Goal: Information Seeking & Learning: Learn about a topic

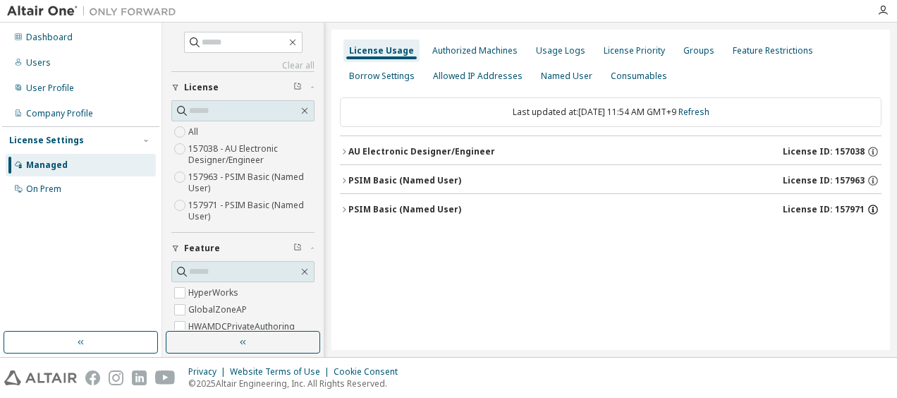
click at [873, 209] on icon "button" at bounding box center [872, 211] width 2 height 4
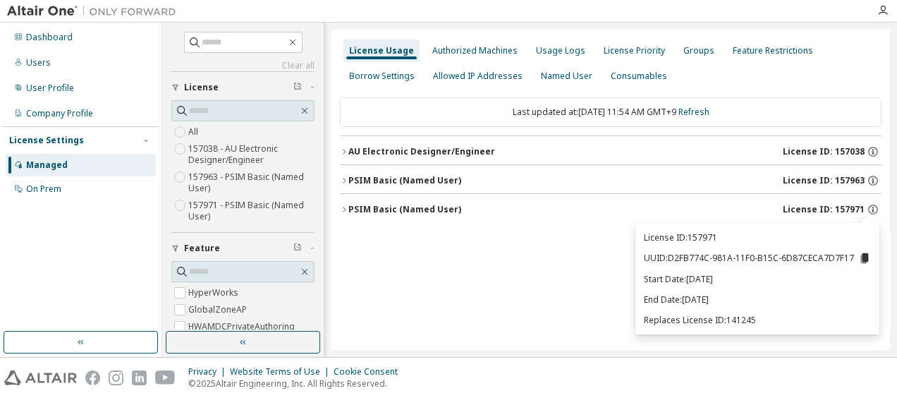
click at [514, 266] on div "License Usage Authorized Machines Usage Logs License Priority Groups Feature Re…" at bounding box center [610, 190] width 558 height 320
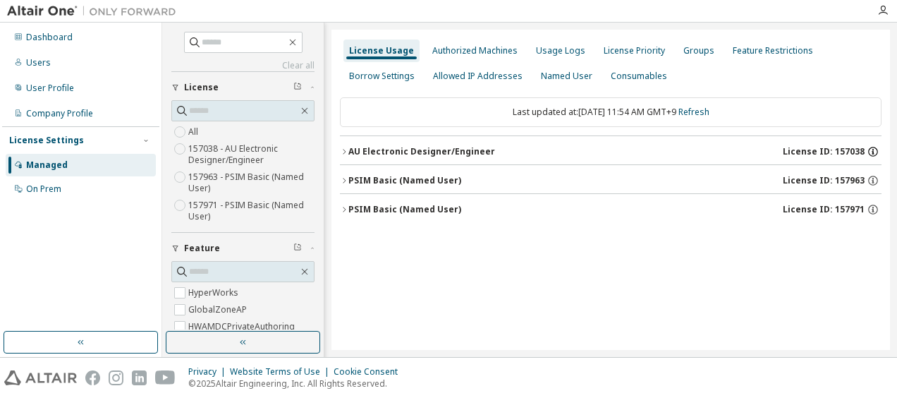
click at [874, 153] on icon "button" at bounding box center [872, 151] width 13 height 13
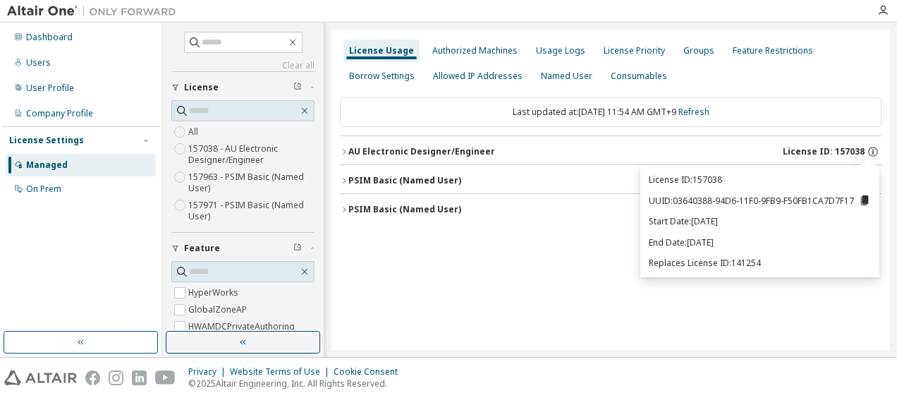
click at [560, 278] on div "License Usage Authorized Machines Usage Logs License Priority Groups Feature Re…" at bounding box center [610, 190] width 558 height 320
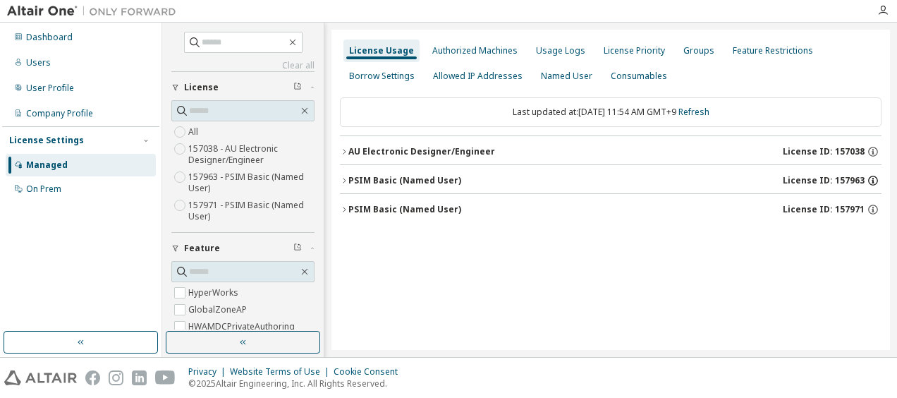
click at [876, 180] on icon "button" at bounding box center [872, 180] width 13 height 13
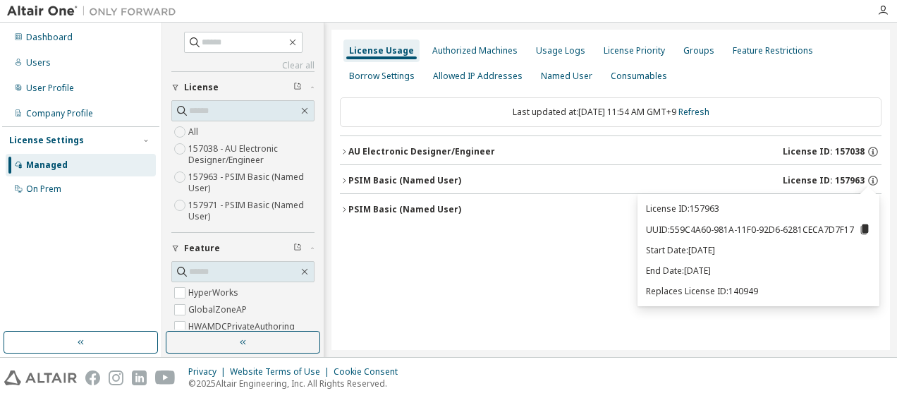
click at [498, 262] on div "License Usage Authorized Machines Usage Logs License Priority Groups Feature Re…" at bounding box center [610, 190] width 558 height 320
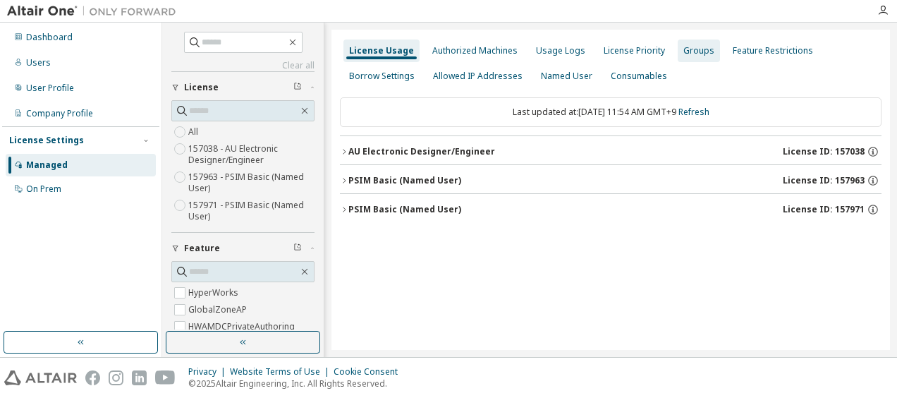
click at [683, 51] on div "Groups" at bounding box center [698, 50] width 31 height 11
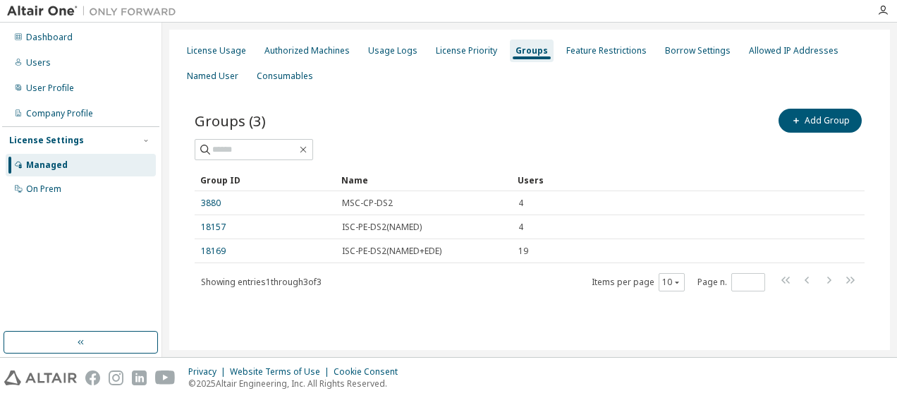
click at [205, 204] on link "3880" at bounding box center [211, 202] width 20 height 11
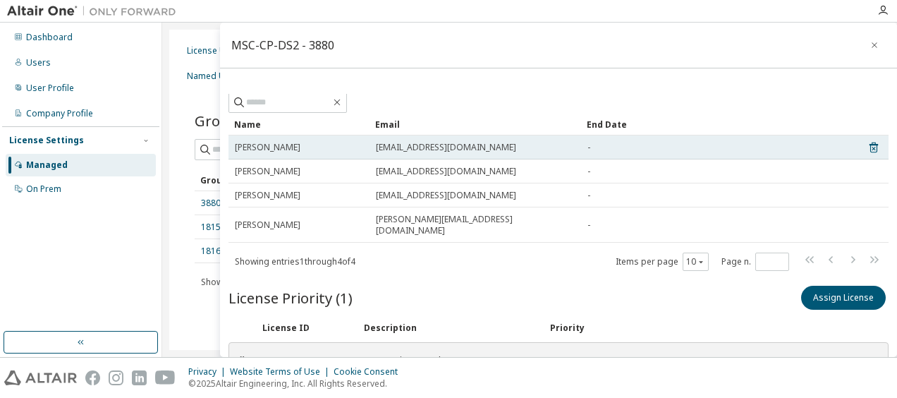
scroll to position [51, 0]
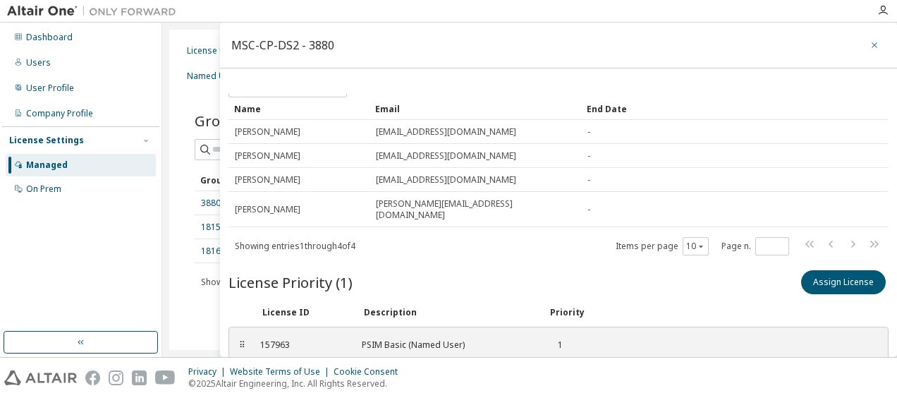
click at [869, 44] on icon "button" at bounding box center [874, 44] width 10 height 11
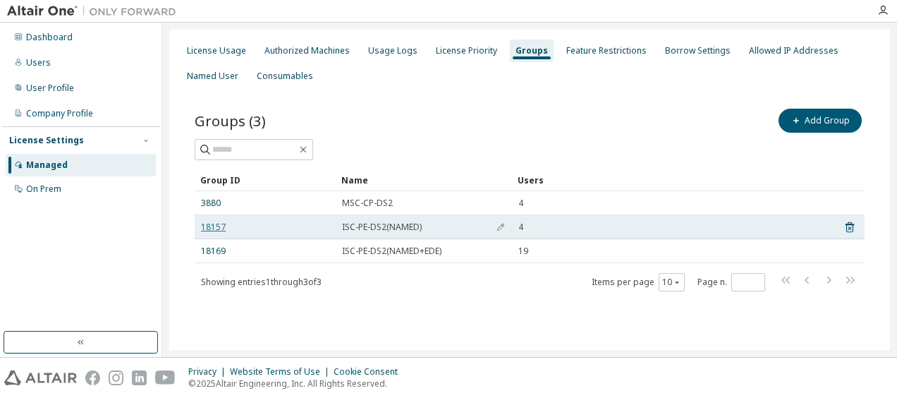
click at [211, 224] on link "18157" at bounding box center [213, 226] width 25 height 11
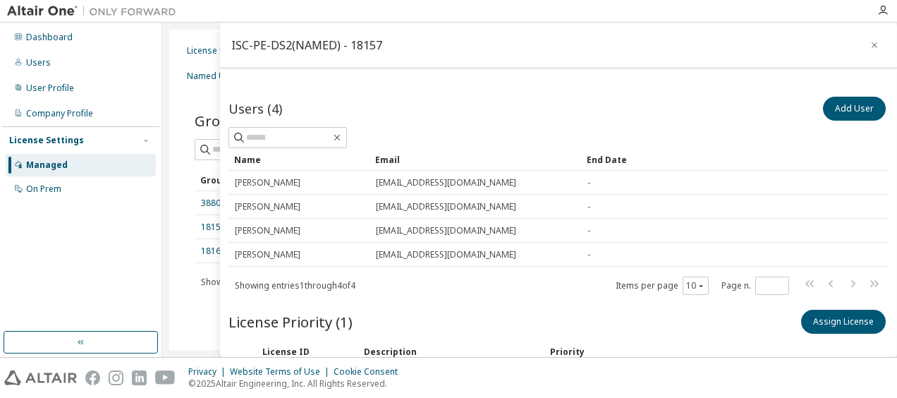
scroll to position [51, 0]
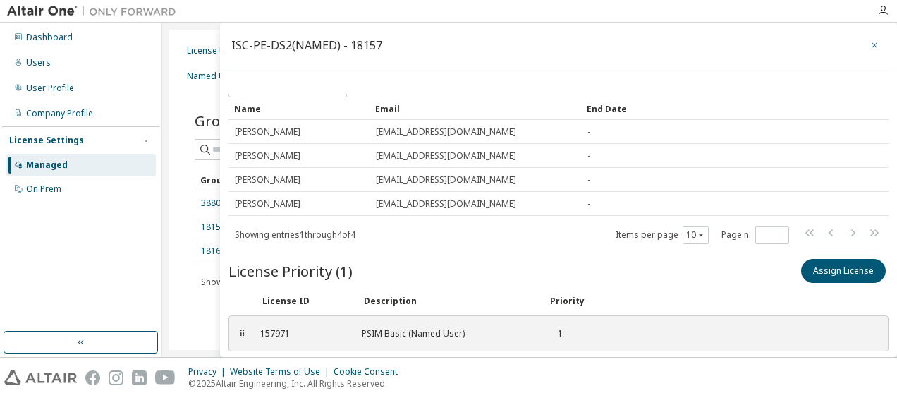
click at [873, 44] on button "button" at bounding box center [874, 45] width 23 height 23
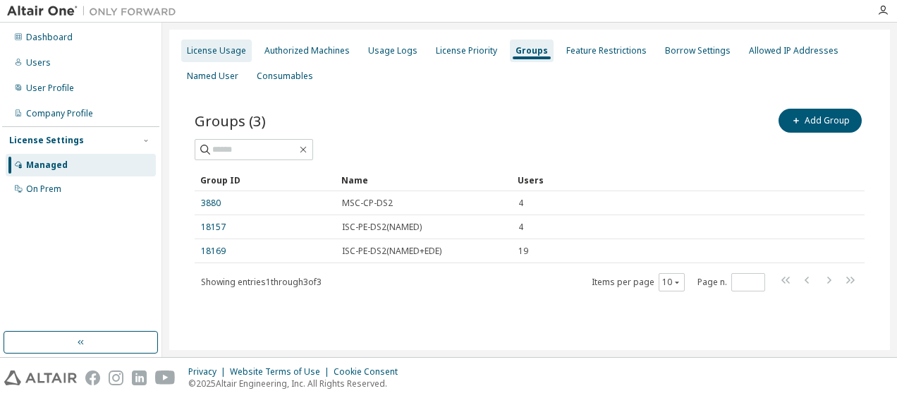
click at [216, 55] on div "License Usage" at bounding box center [216, 50] width 59 height 11
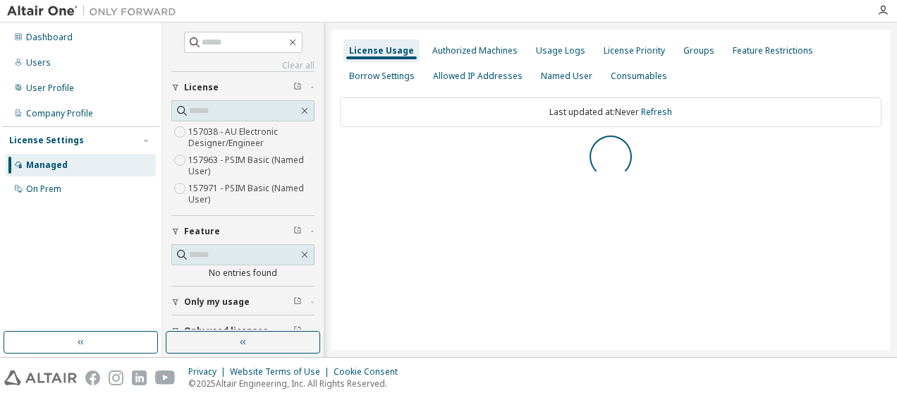
click at [281, 161] on label "157963 - PSIM Basic (Named User)" at bounding box center [251, 166] width 126 height 28
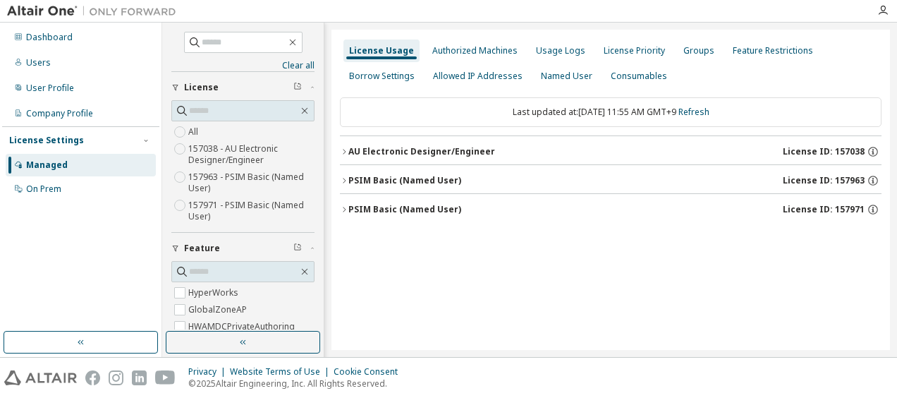
click at [397, 180] on div "PSIM Basic (Named User)" at bounding box center [404, 180] width 113 height 11
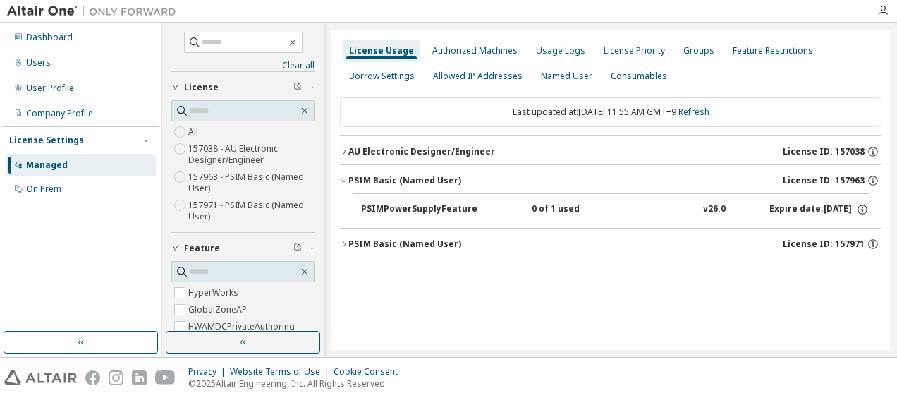
click at [400, 243] on div "PSIM Basic (Named User)" at bounding box center [404, 243] width 113 height 11
click at [698, 56] on div "Groups" at bounding box center [698, 50] width 42 height 23
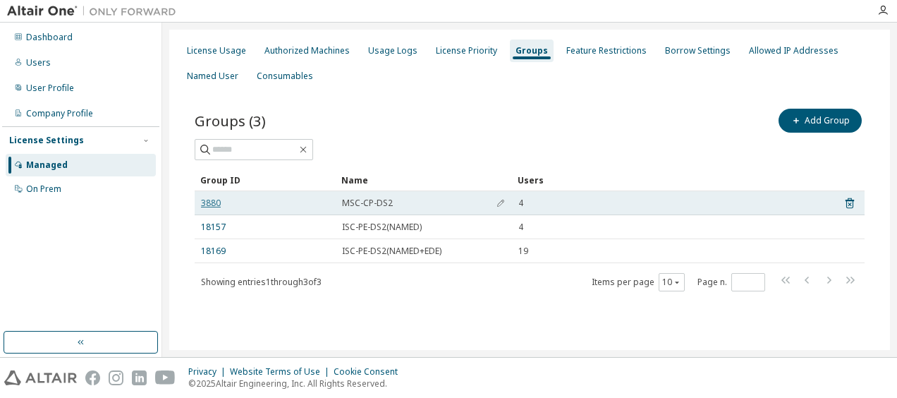
click at [207, 202] on link "3880" at bounding box center [211, 202] width 20 height 11
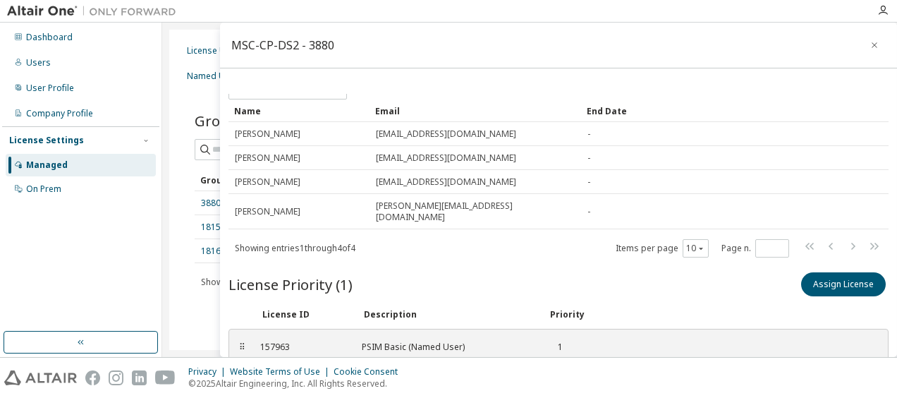
scroll to position [51, 0]
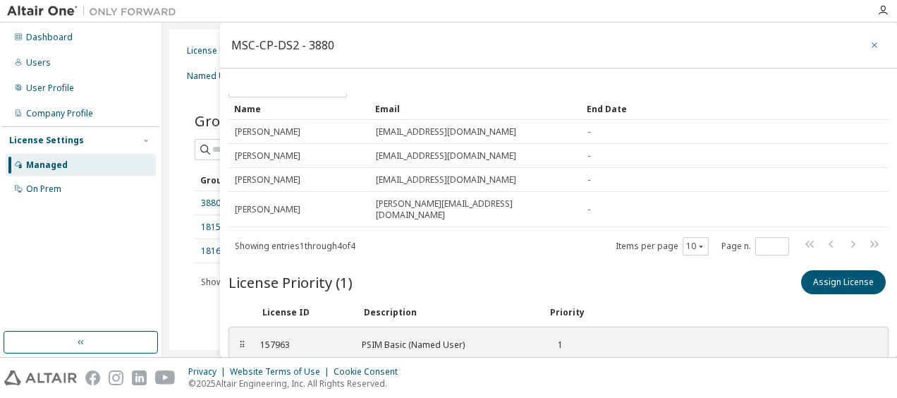
click at [863, 48] on button "button" at bounding box center [874, 45] width 23 height 23
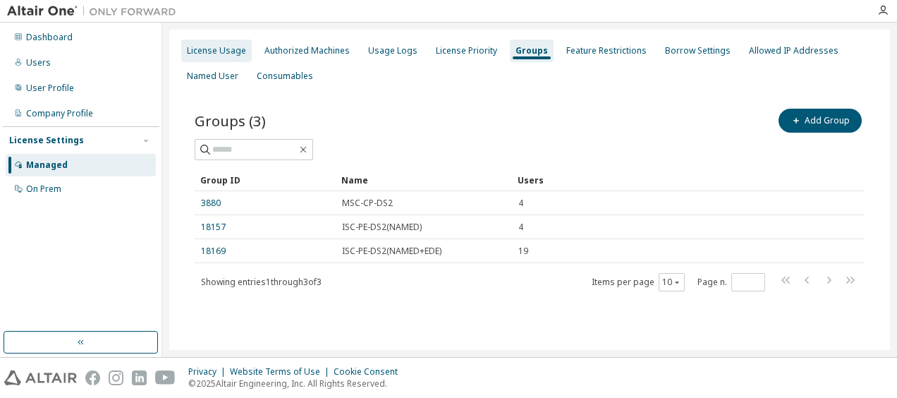
click at [220, 45] on div "License Usage" at bounding box center [216, 50] width 59 height 11
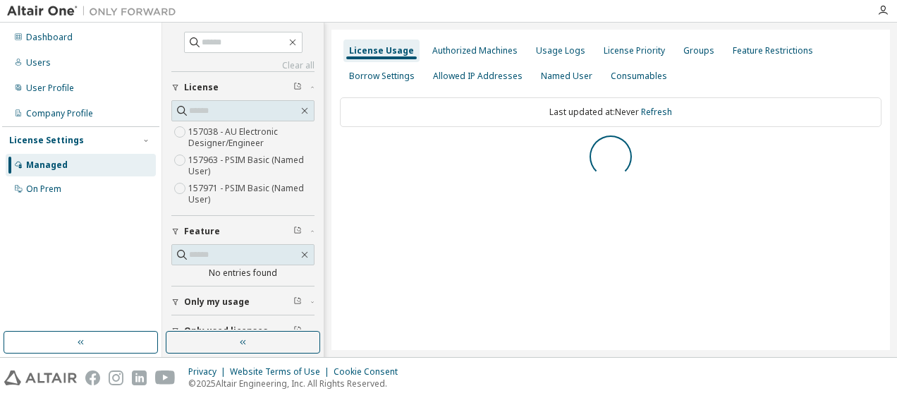
click at [209, 159] on label "157963 - PSIM Basic (Named User)" at bounding box center [251, 166] width 126 height 28
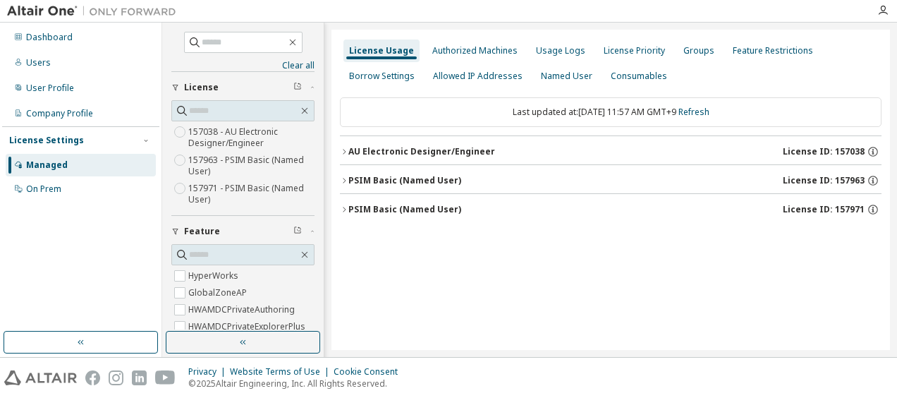
click at [464, 177] on div "PSIM Basic (Named User) License ID: 157963" at bounding box center [614, 180] width 533 height 13
